Goal: Task Accomplishment & Management: Manage account settings

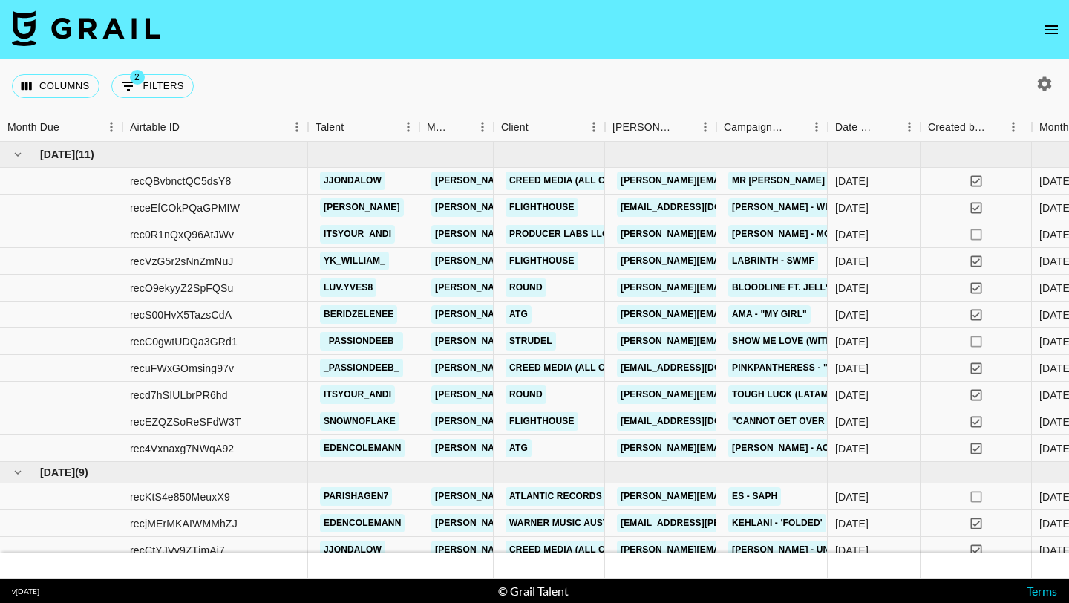
click at [1051, 27] on icon "open drawer" at bounding box center [1051, 30] width 18 height 18
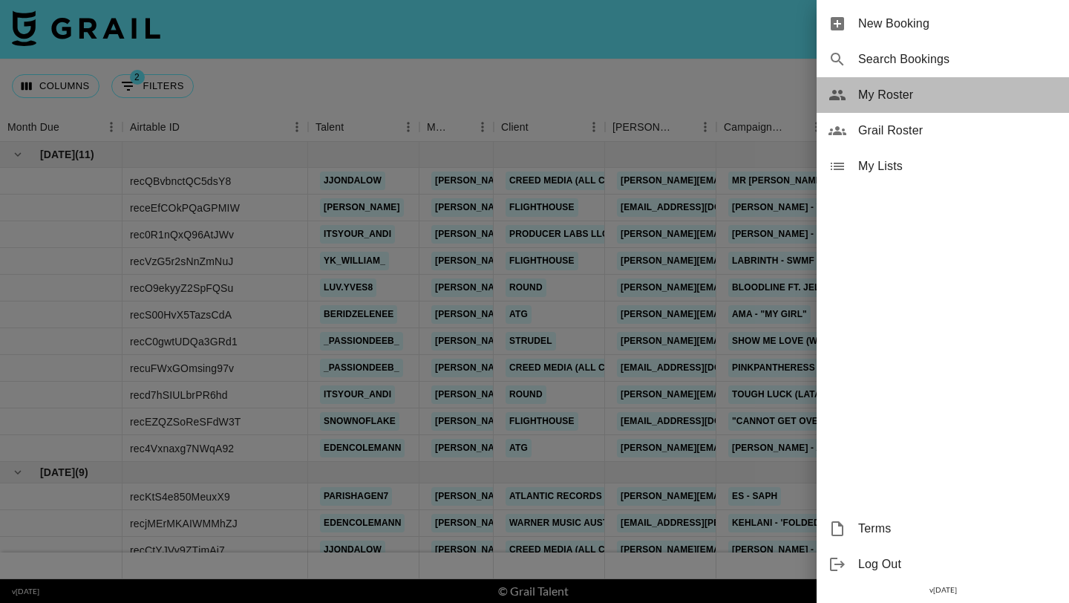
click at [904, 88] on span "My Roster" at bounding box center [957, 95] width 199 height 18
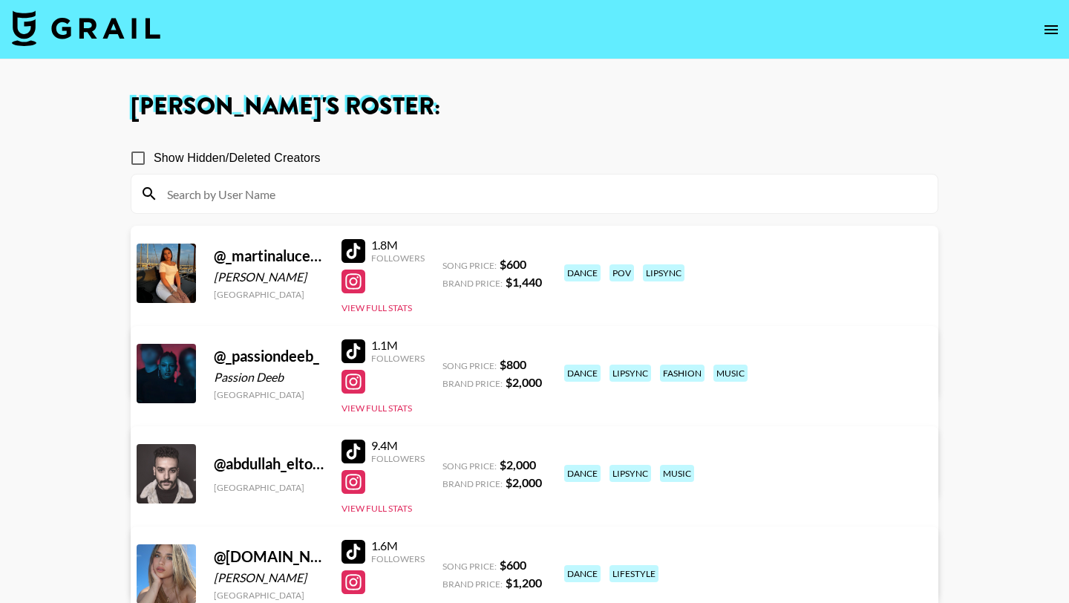
click at [447, 194] on input at bounding box center [543, 194] width 771 height 24
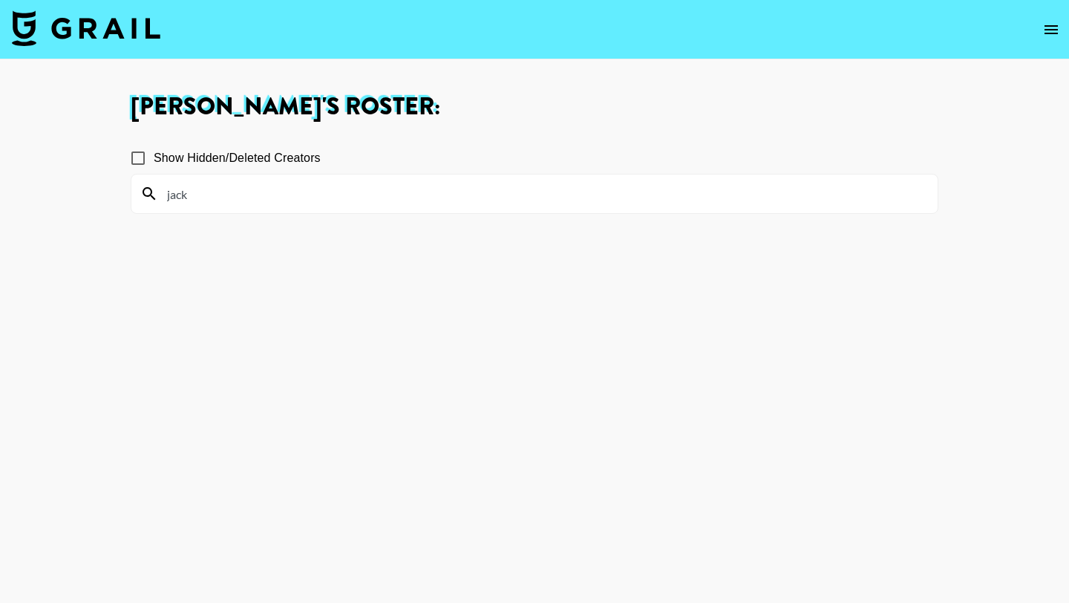
type input "jack"
click at [136, 153] on input "Show Hidden/Deleted Creators" at bounding box center [137, 158] width 31 height 31
checkbox input "true"
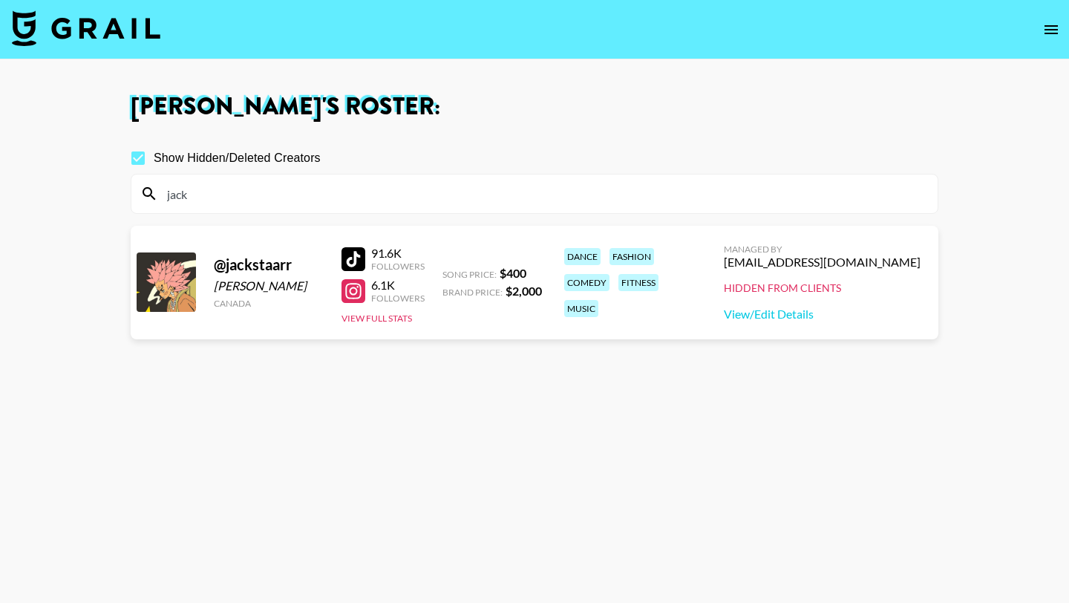
click at [347, 258] on div at bounding box center [353, 259] width 24 height 24
click at [826, 316] on link "View/Edit Details" at bounding box center [822, 314] width 197 height 15
click at [260, 186] on input "jack" at bounding box center [543, 194] width 771 height 24
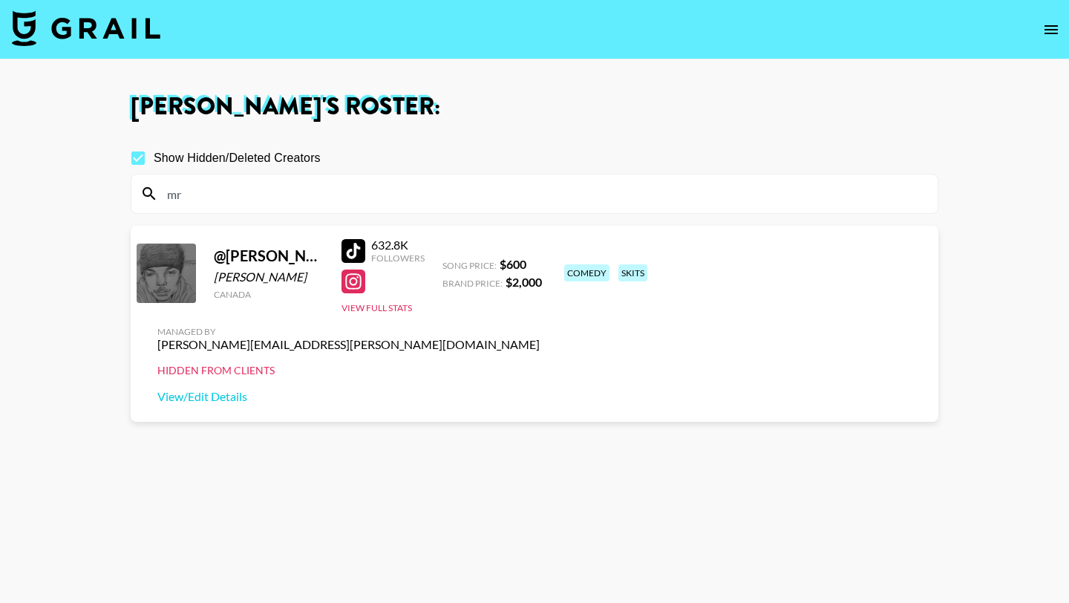
type input "mr"
click at [354, 262] on div at bounding box center [353, 251] width 24 height 24
click at [540, 389] on link "View/Edit Details" at bounding box center [348, 396] width 382 height 15
click at [212, 195] on input "mr" at bounding box center [543, 194] width 771 height 24
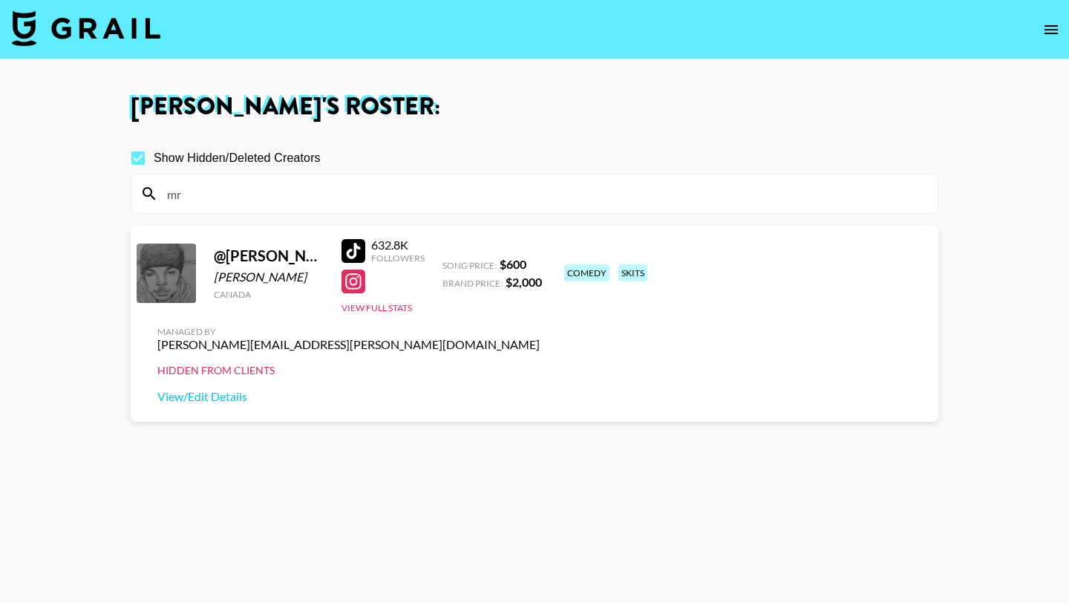
click at [212, 195] on input "mr" at bounding box center [543, 194] width 771 height 24
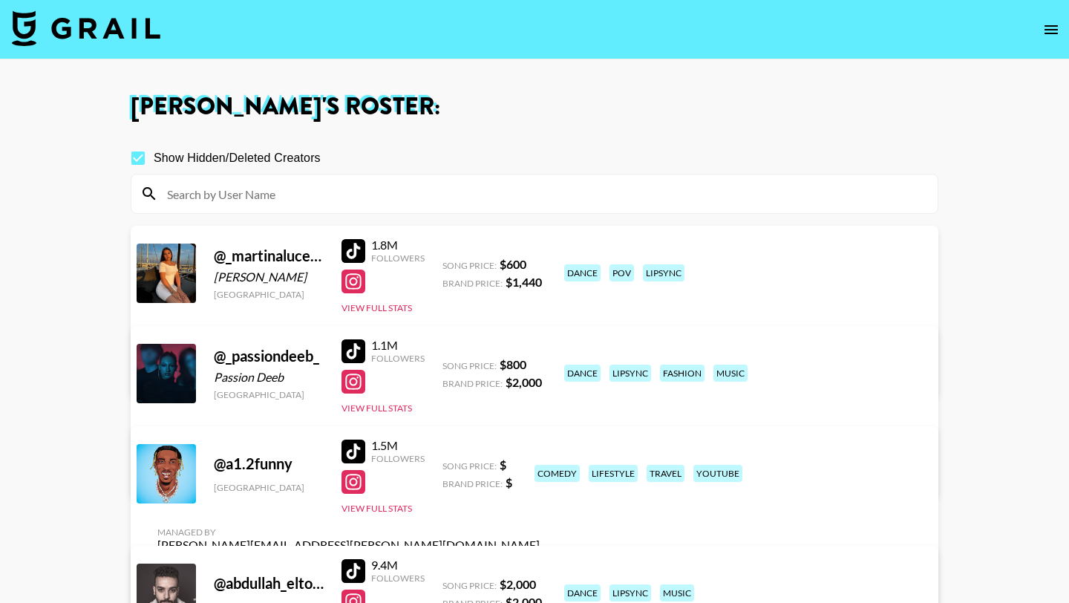
click at [134, 157] on input "Show Hidden/Deleted Creators" at bounding box center [137, 158] width 31 height 31
checkbox input "false"
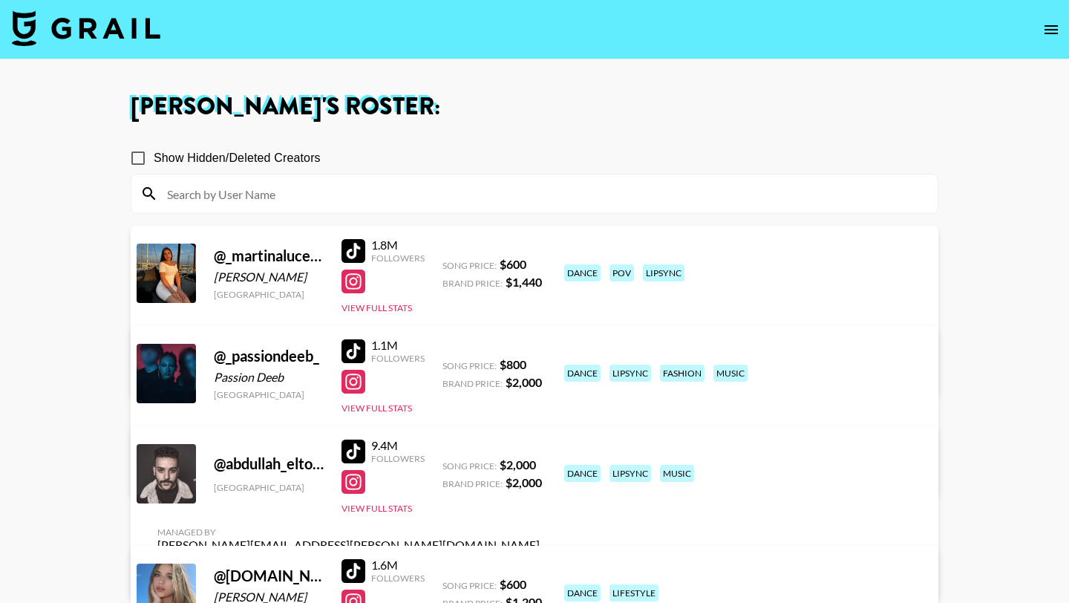
click at [112, 29] on img at bounding box center [86, 28] width 148 height 36
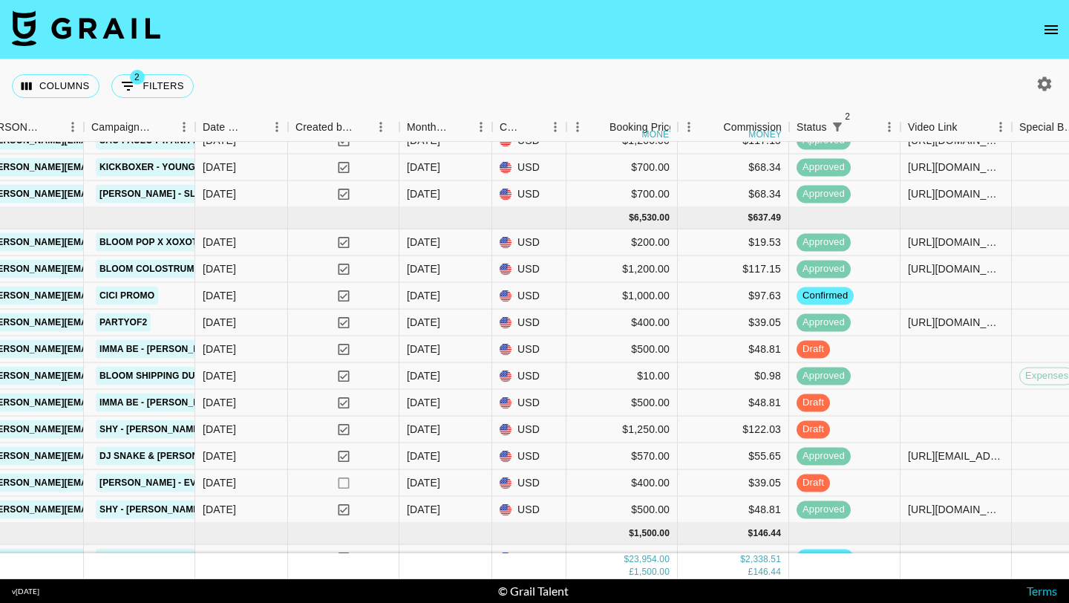
scroll to position [981, 633]
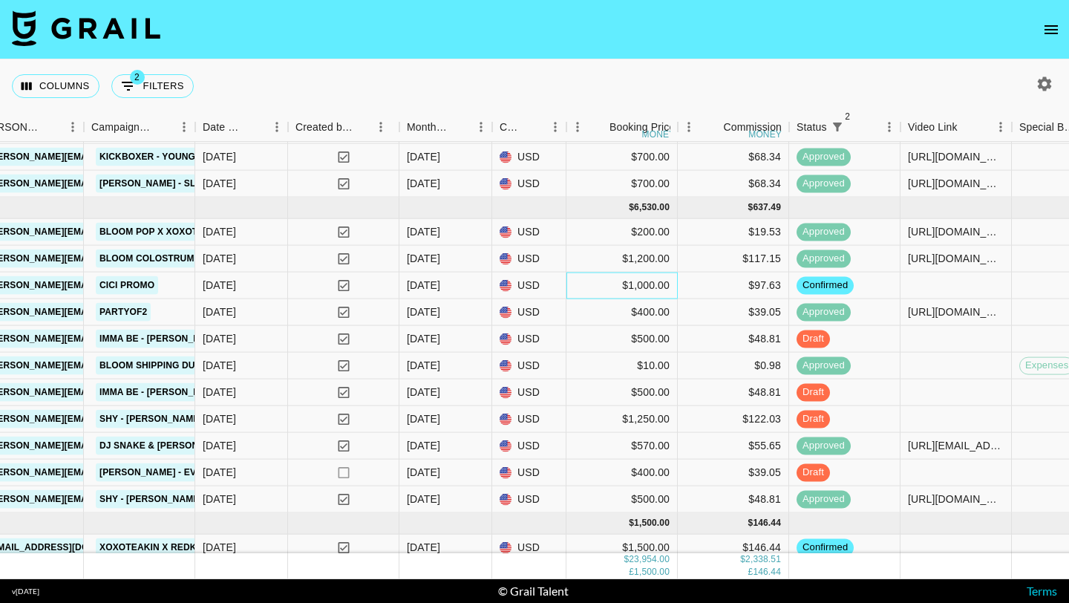
click at [604, 284] on div "$1,000.00" at bounding box center [621, 285] width 111 height 27
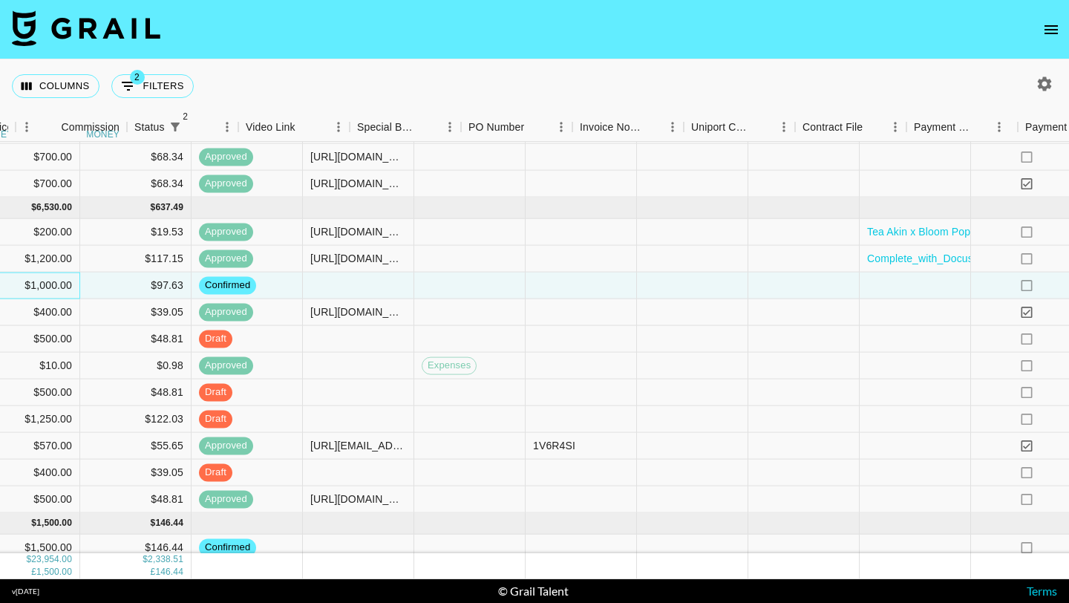
scroll to position [981, 1526]
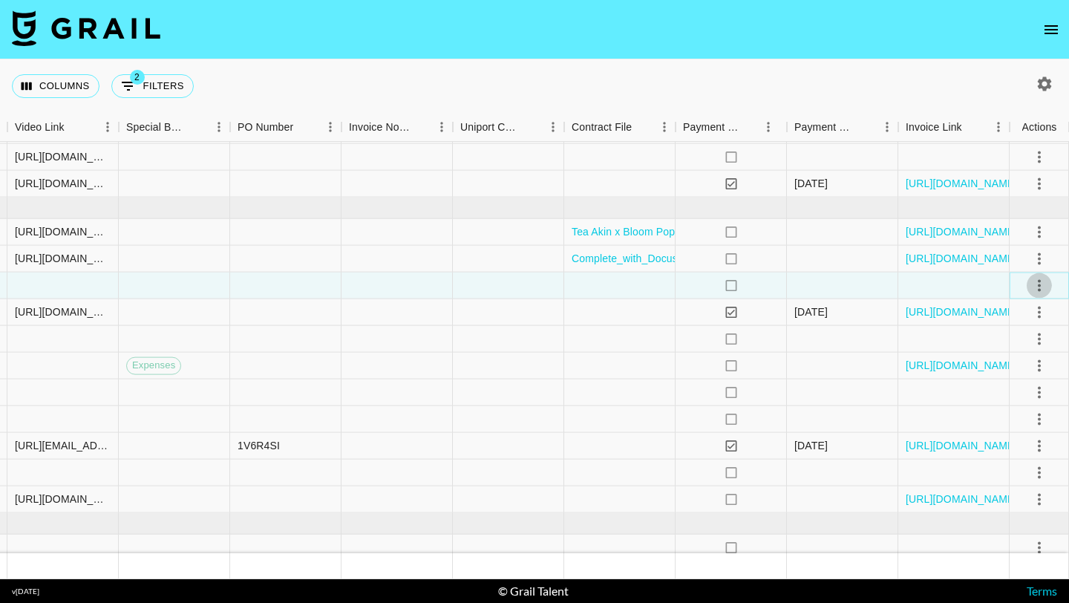
click at [1033, 284] on icon "select merge strategy" at bounding box center [1039, 285] width 18 height 18
click at [1019, 397] on li "Cancel" at bounding box center [1021, 397] width 97 height 27
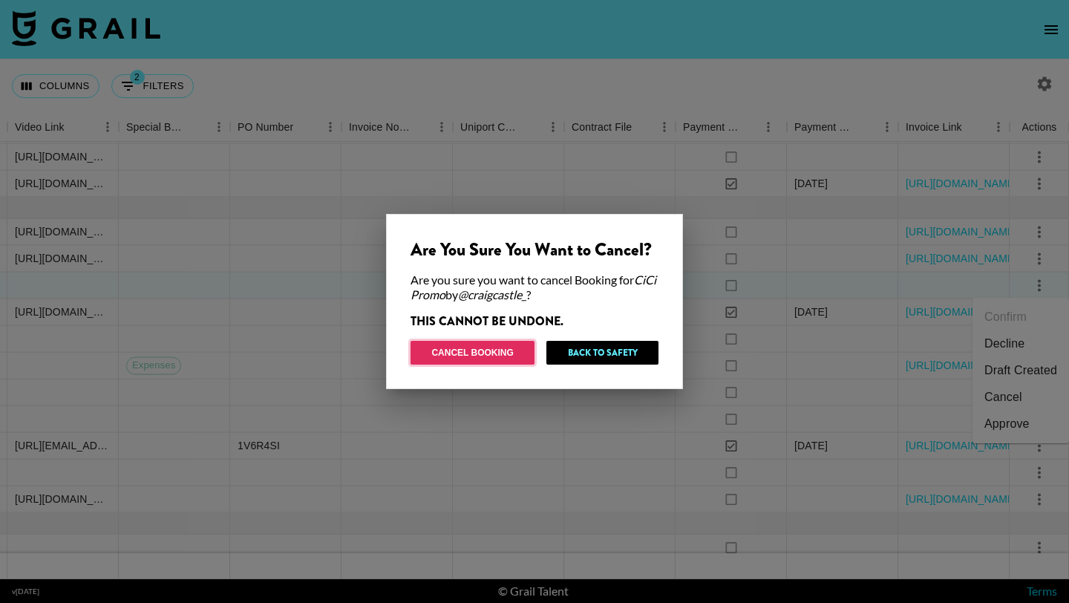
click at [490, 355] on button "Cancel Booking" at bounding box center [473, 353] width 124 height 24
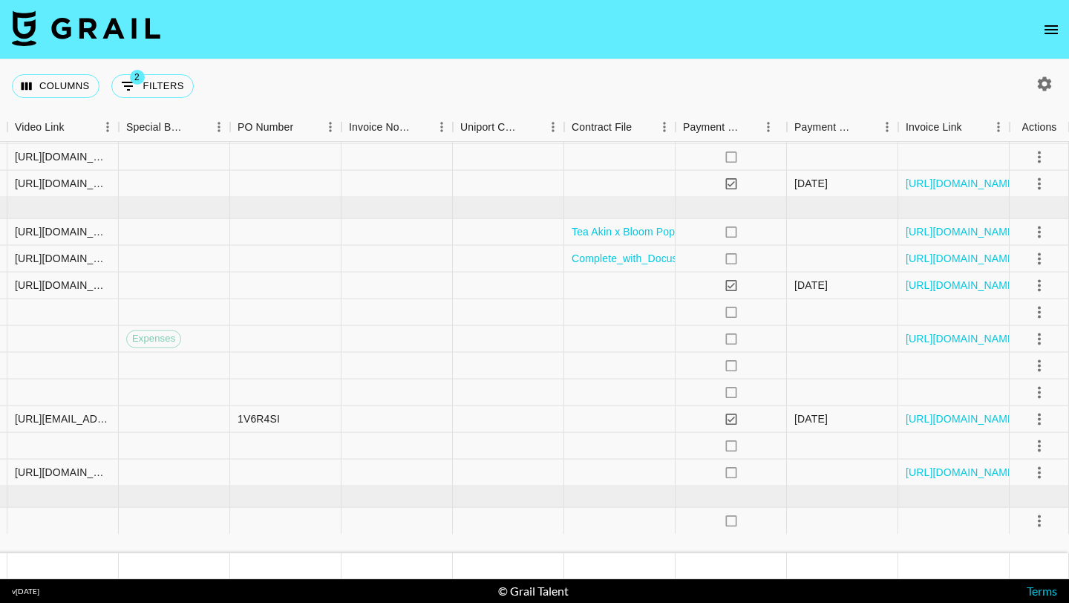
scroll to position [962, 1526]
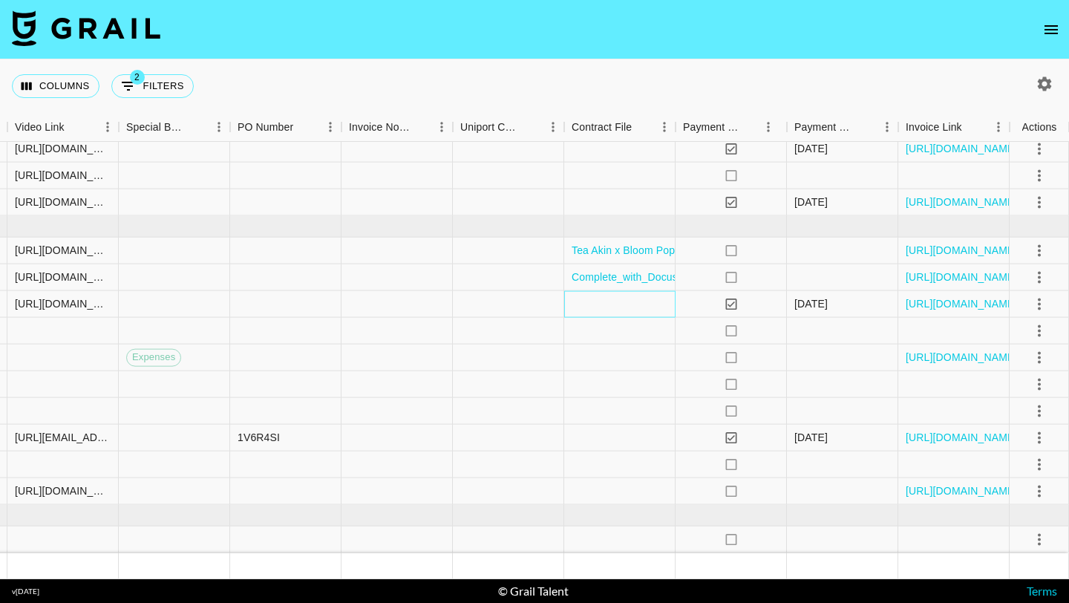
click at [624, 301] on div at bounding box center [619, 304] width 111 height 27
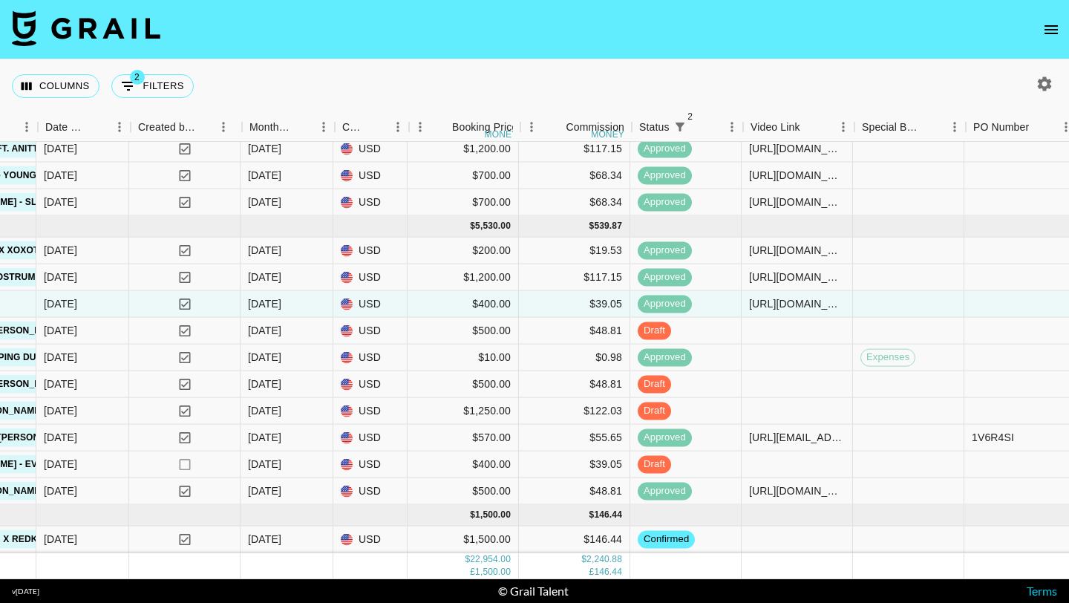
scroll to position [962, 787]
